Goal: Information Seeking & Learning: Learn about a topic

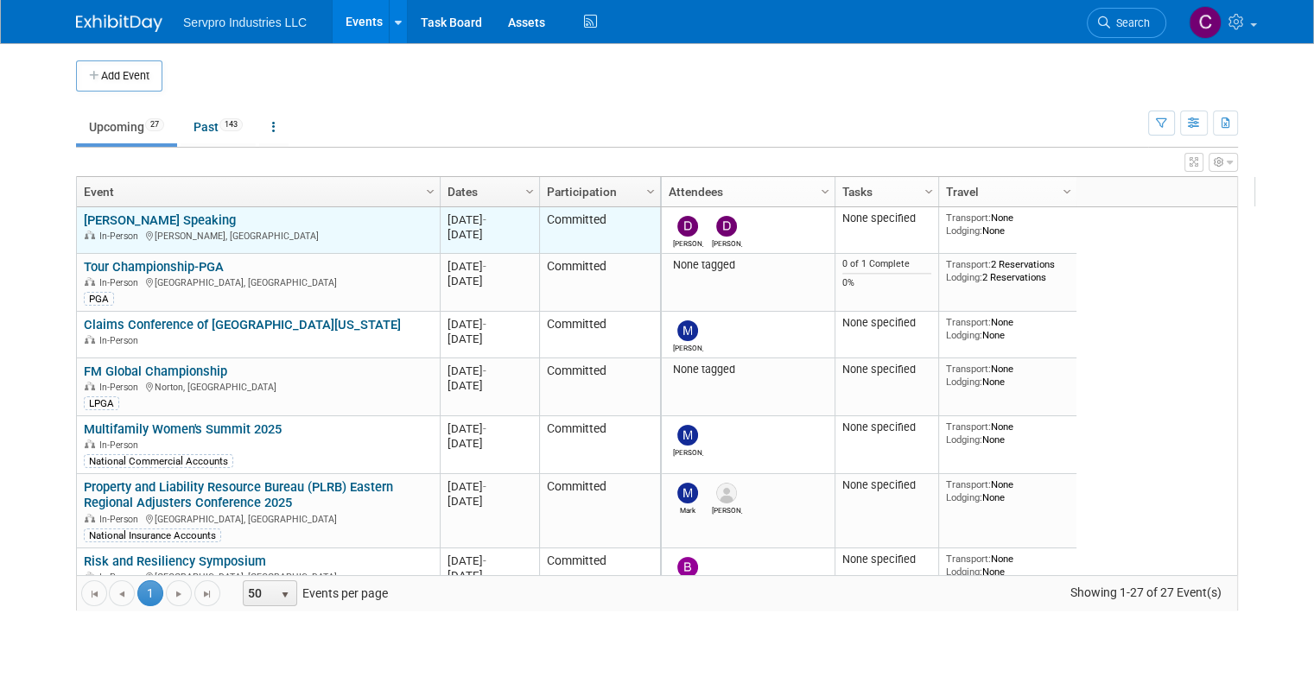
click at [143, 213] on link "[PERSON_NAME] Speaking" at bounding box center [160, 221] width 152 height 16
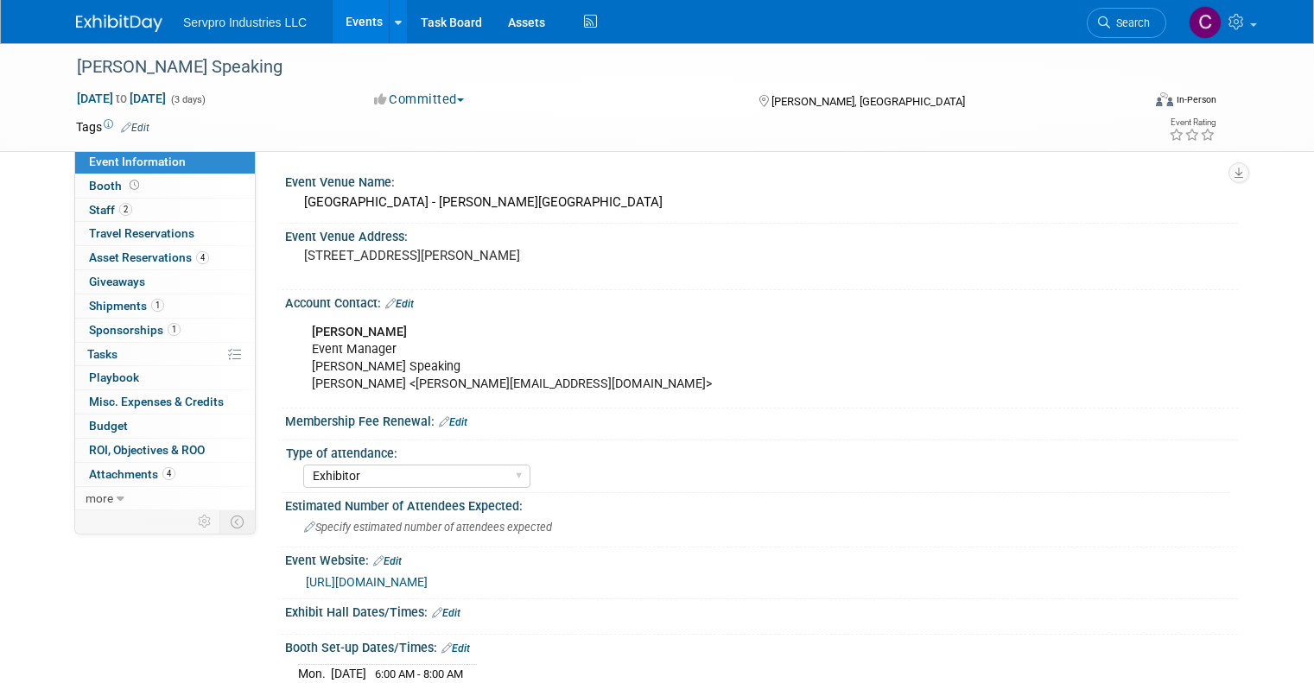
select select "Exhibitor"
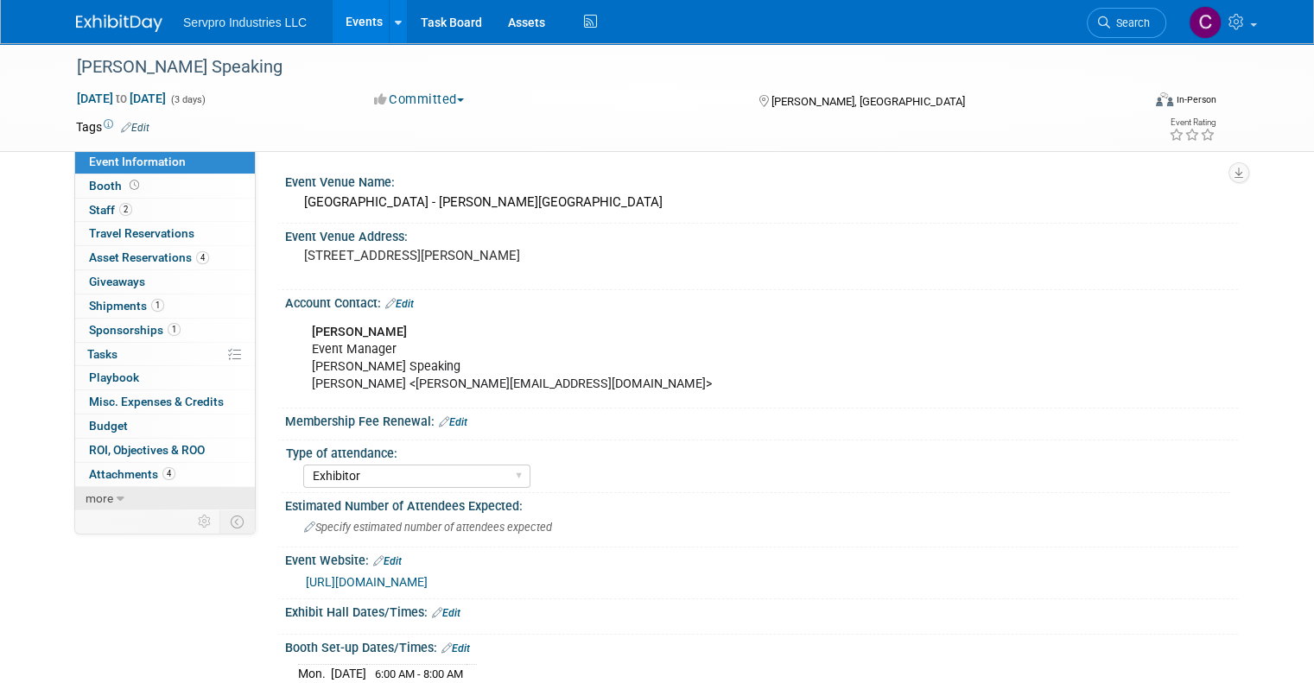
click at [92, 499] on span "more" at bounding box center [100, 499] width 28 height 14
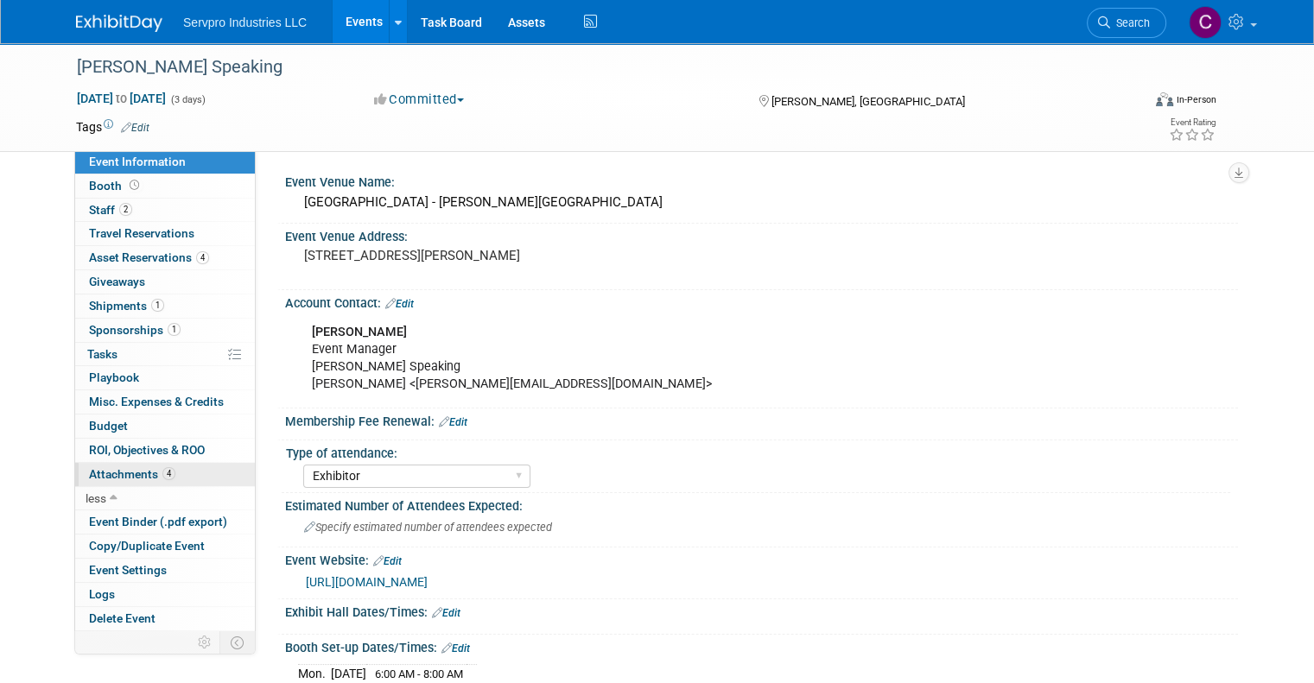
click at [107, 469] on span "Attachments 4" at bounding box center [132, 474] width 86 height 14
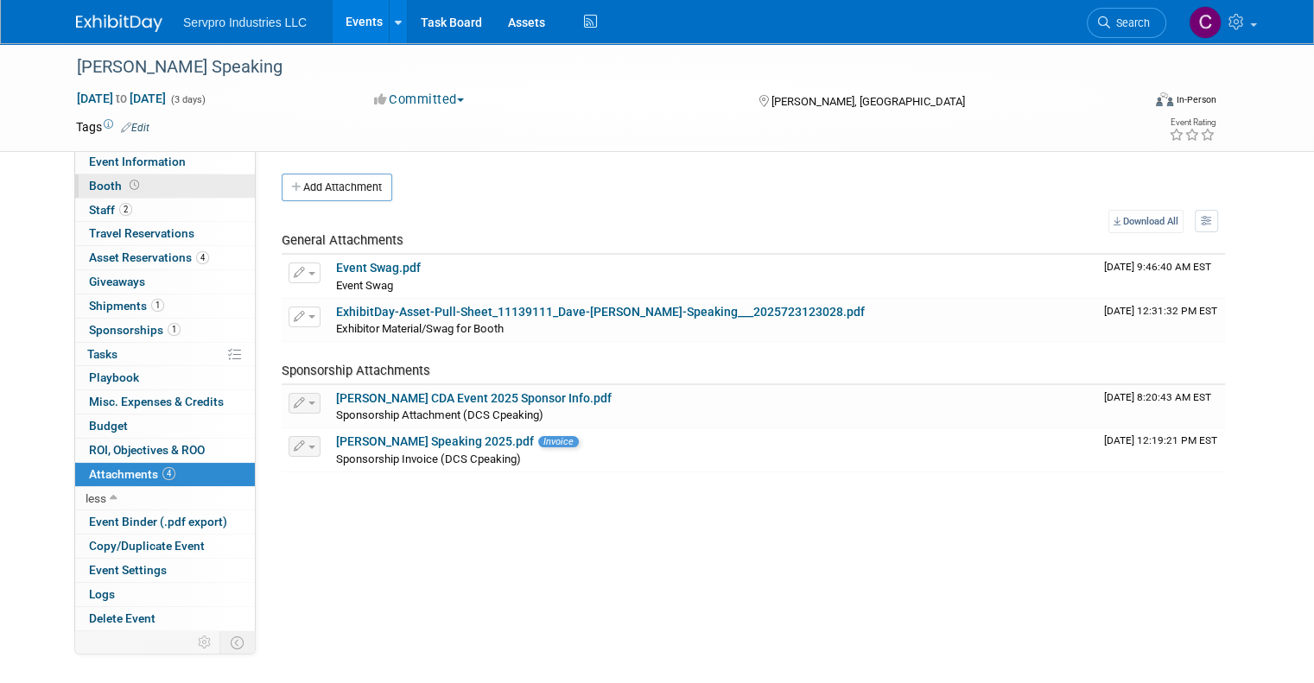
click at [86, 193] on link "Booth" at bounding box center [165, 185] width 180 height 23
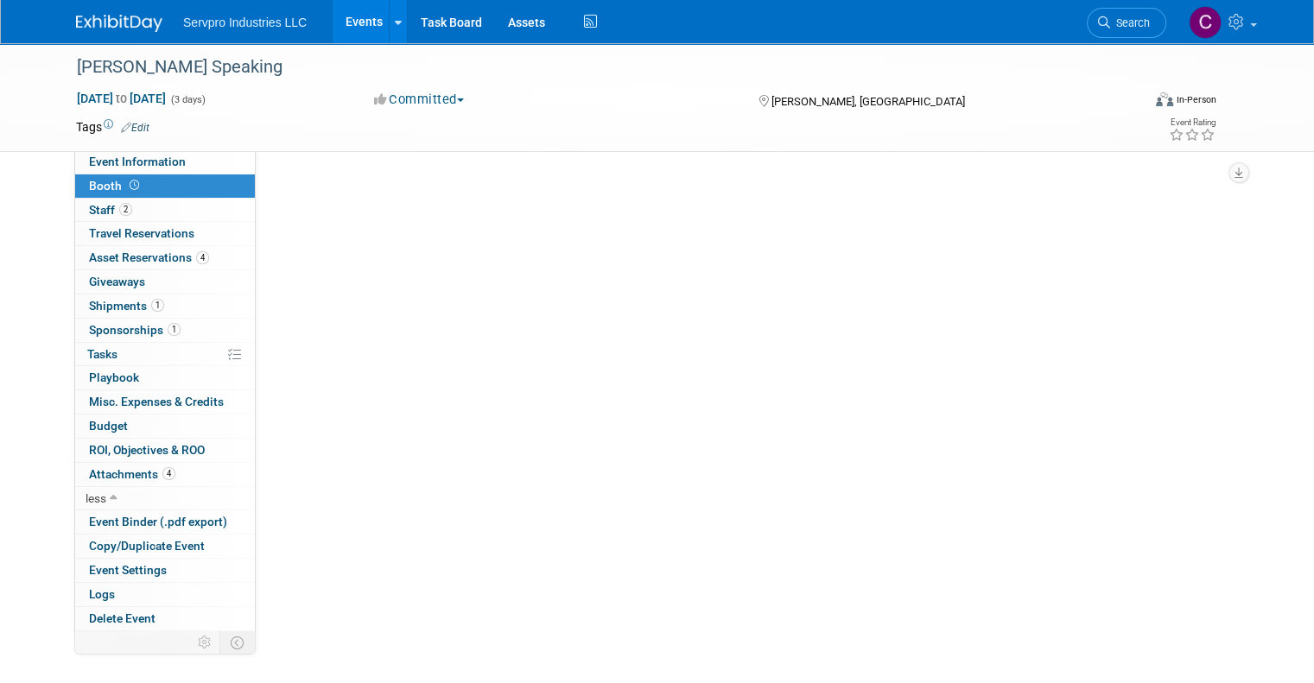
select select "Invita 10 Foot Straight-Single Sided"
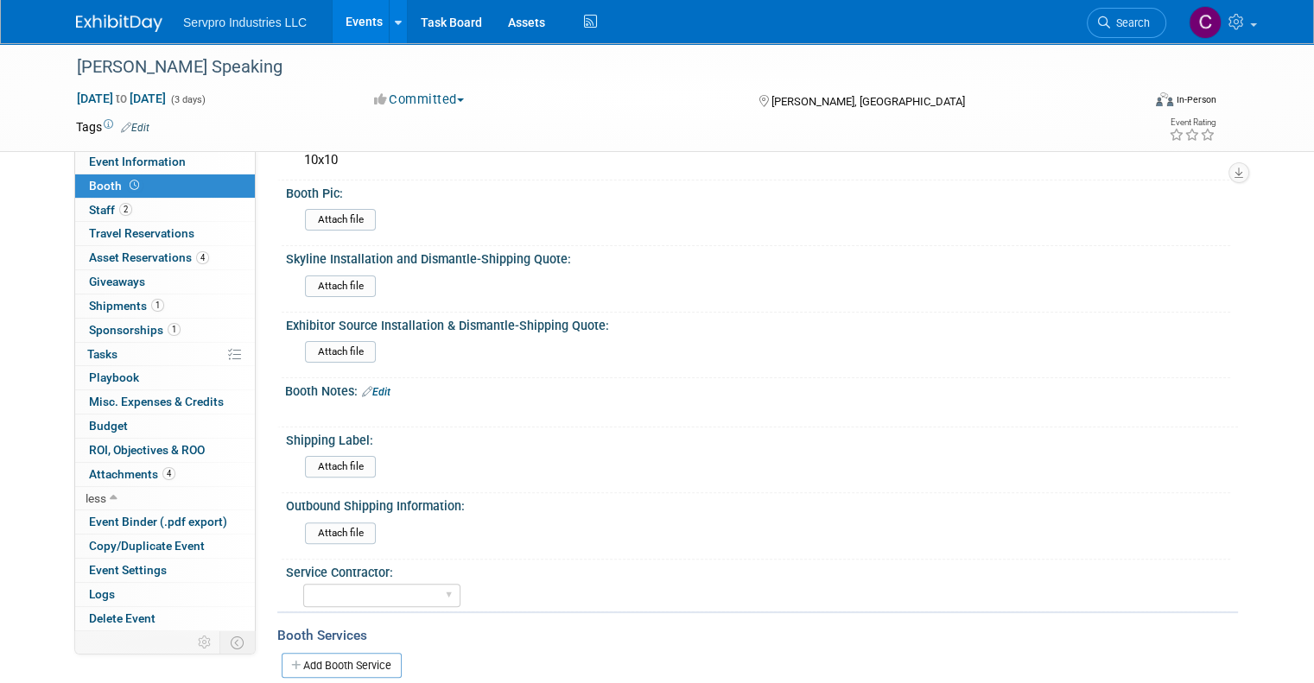
scroll to position [563, 0]
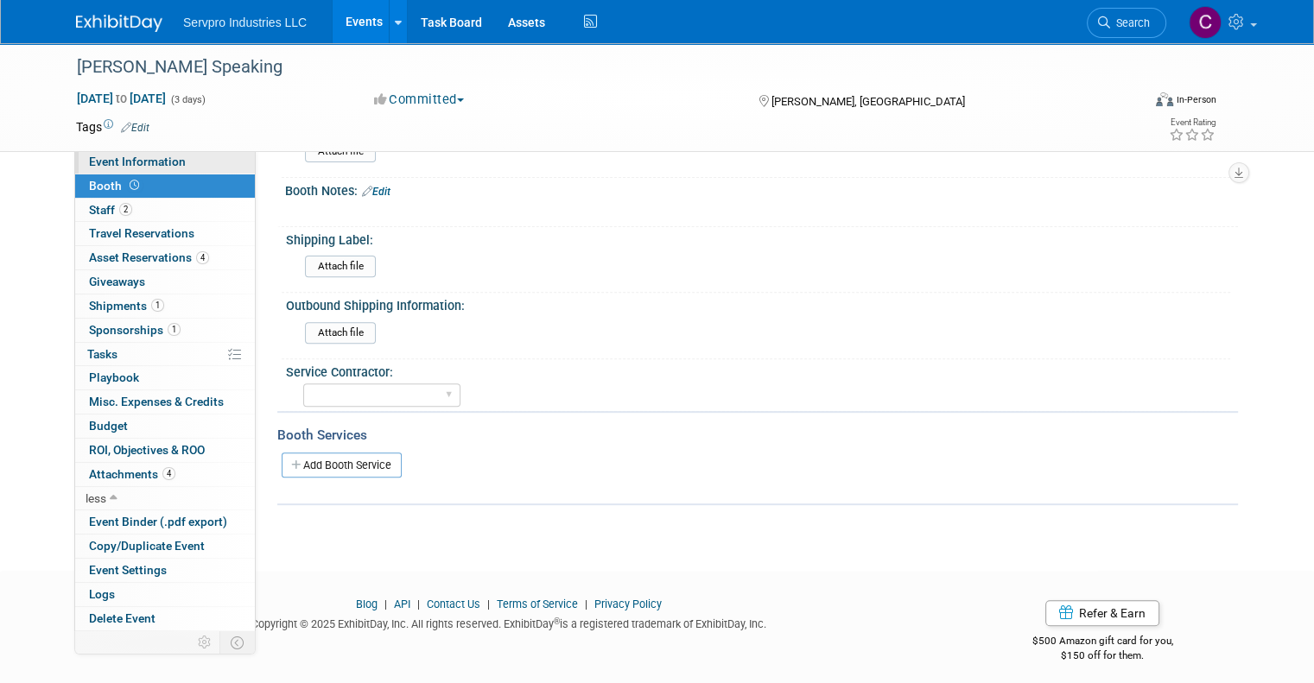
click at [136, 161] on span "Event Information" at bounding box center [137, 162] width 97 height 14
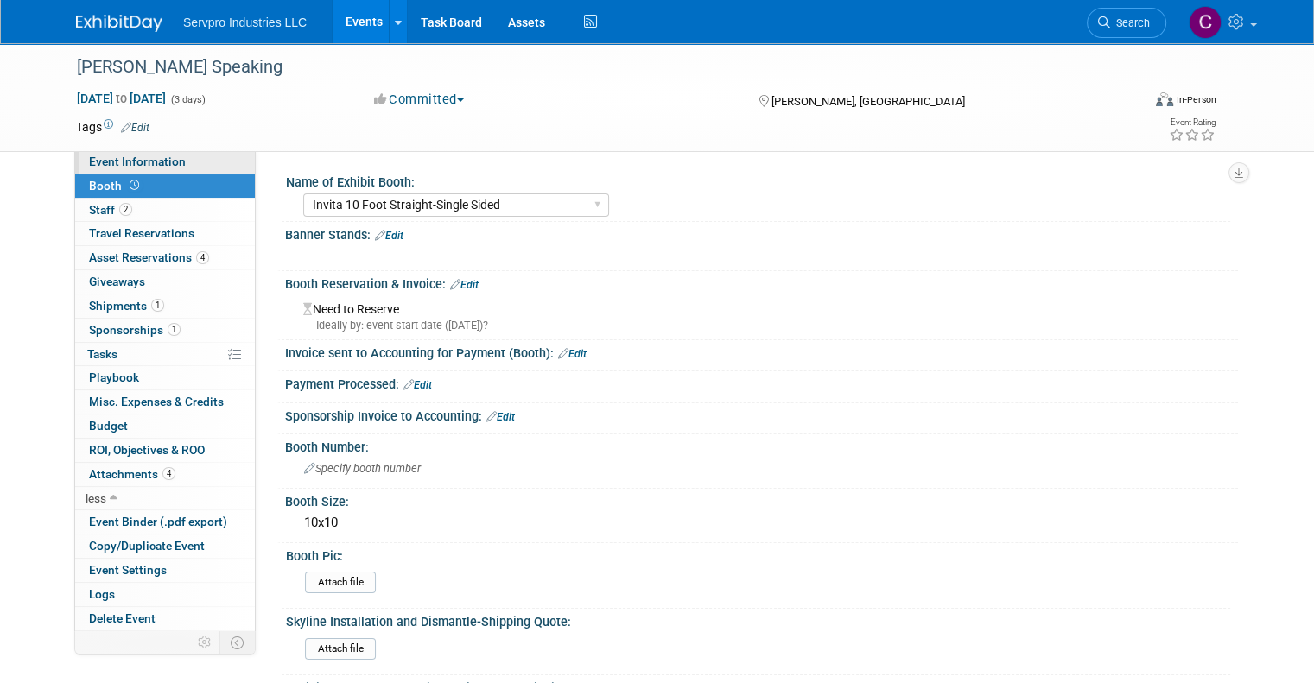
select select "Exhibitor"
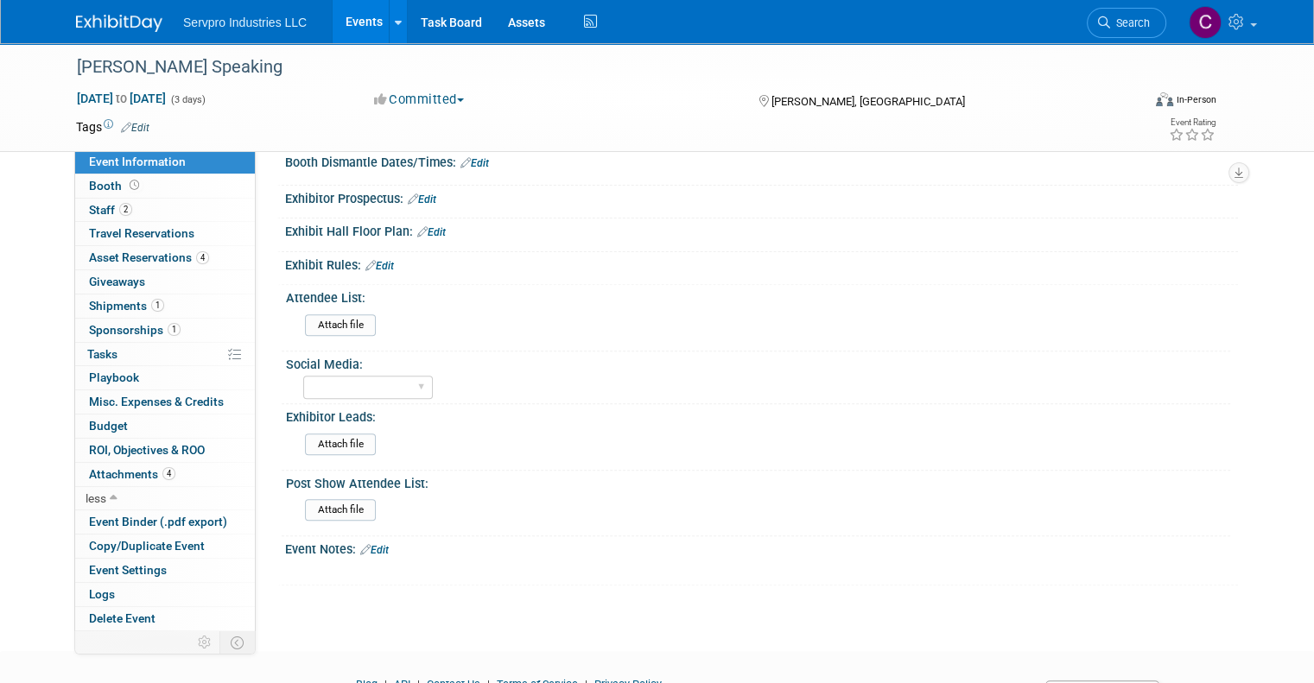
scroll to position [620, 0]
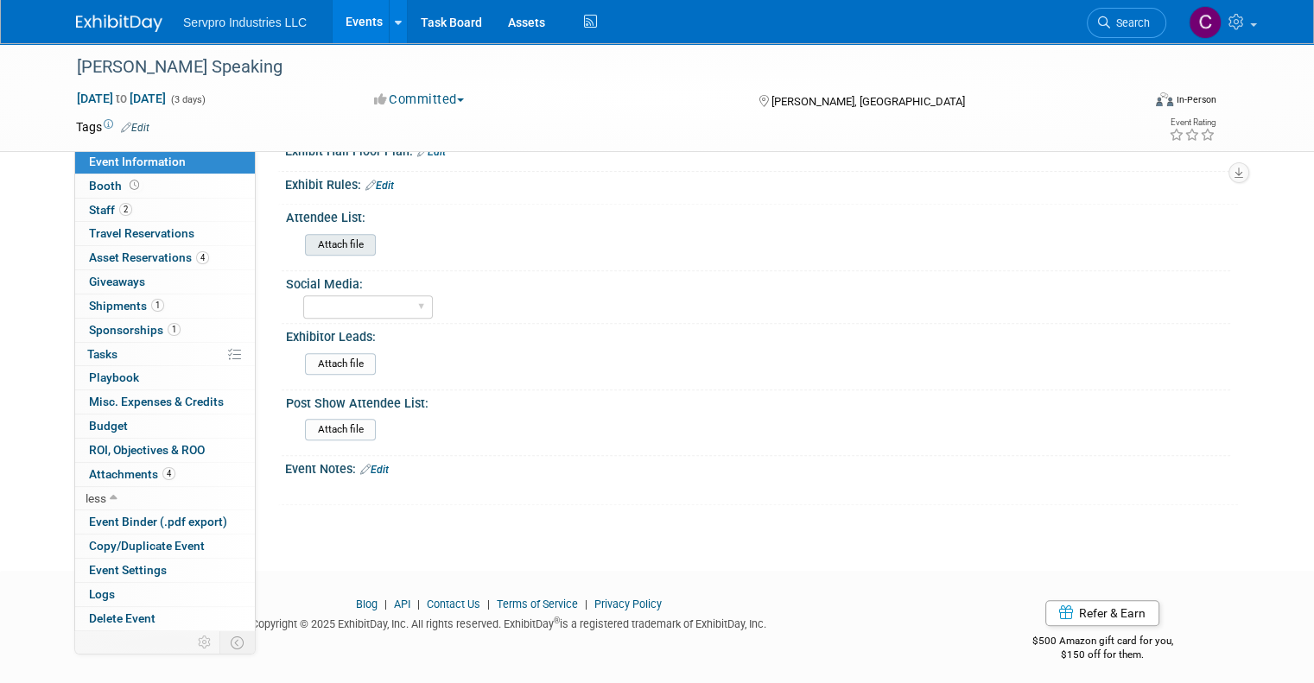
click at [324, 235] on input "file" at bounding box center [257, 245] width 235 height 20
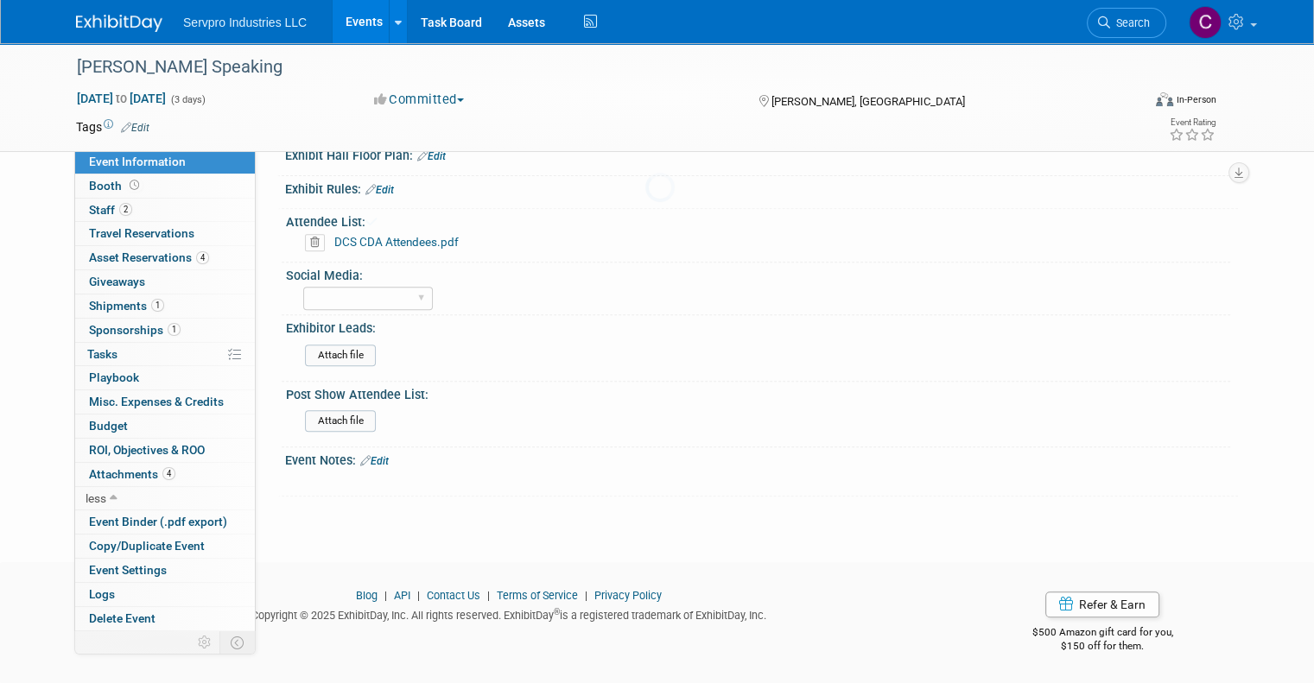
scroll to position [608, 0]
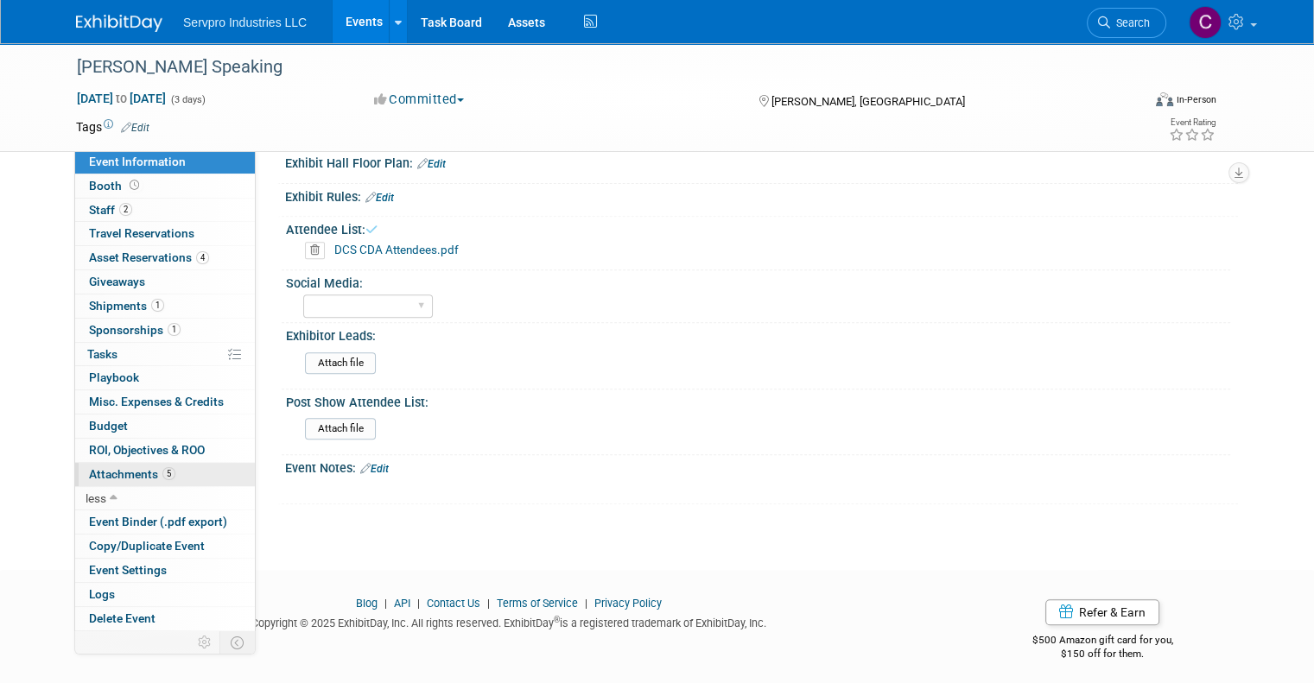
click at [107, 467] on span "Attachments 5" at bounding box center [132, 474] width 86 height 14
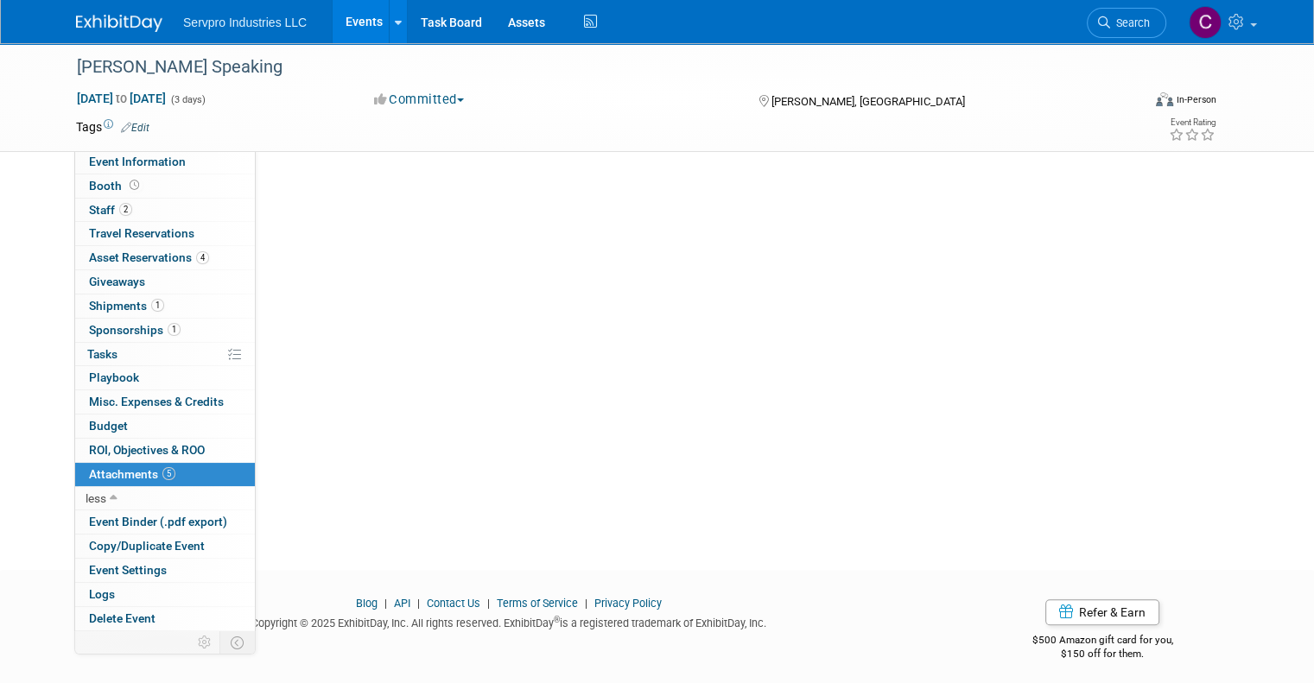
scroll to position [0, 0]
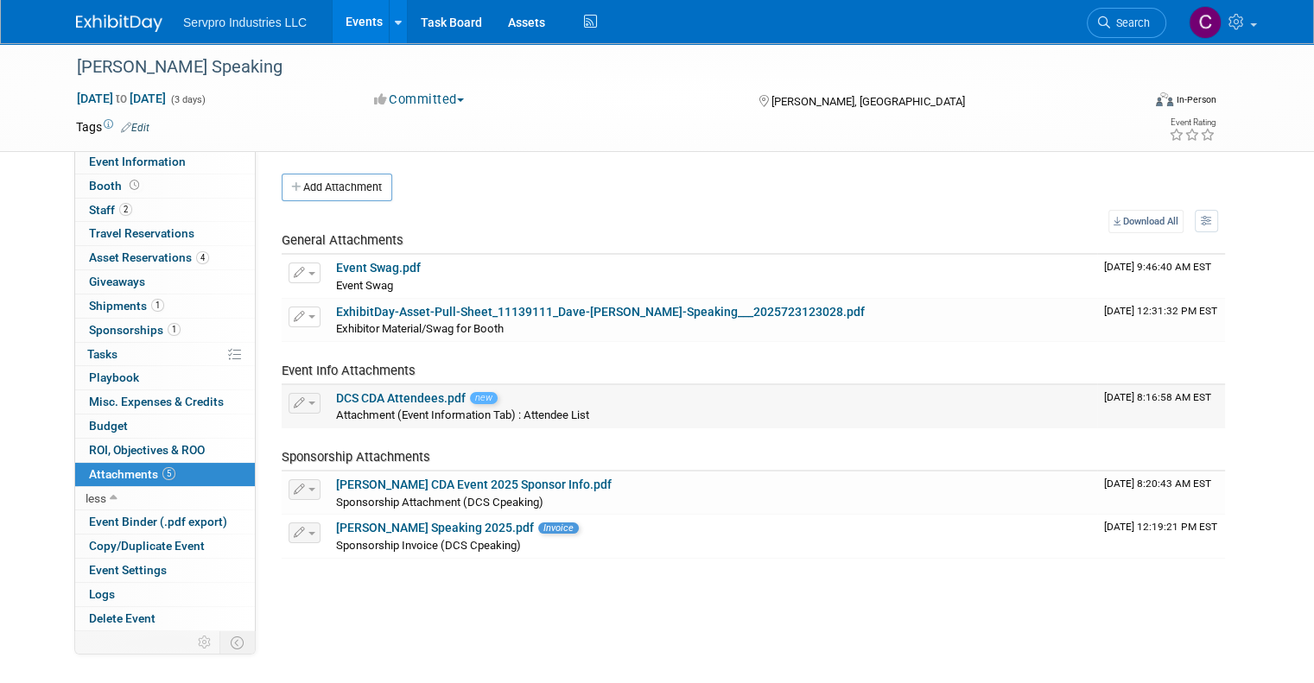
click at [408, 393] on link "DCS CDA Attendees.pdf" at bounding box center [401, 398] width 130 height 14
